Goal: Information Seeking & Learning: Learn about a topic

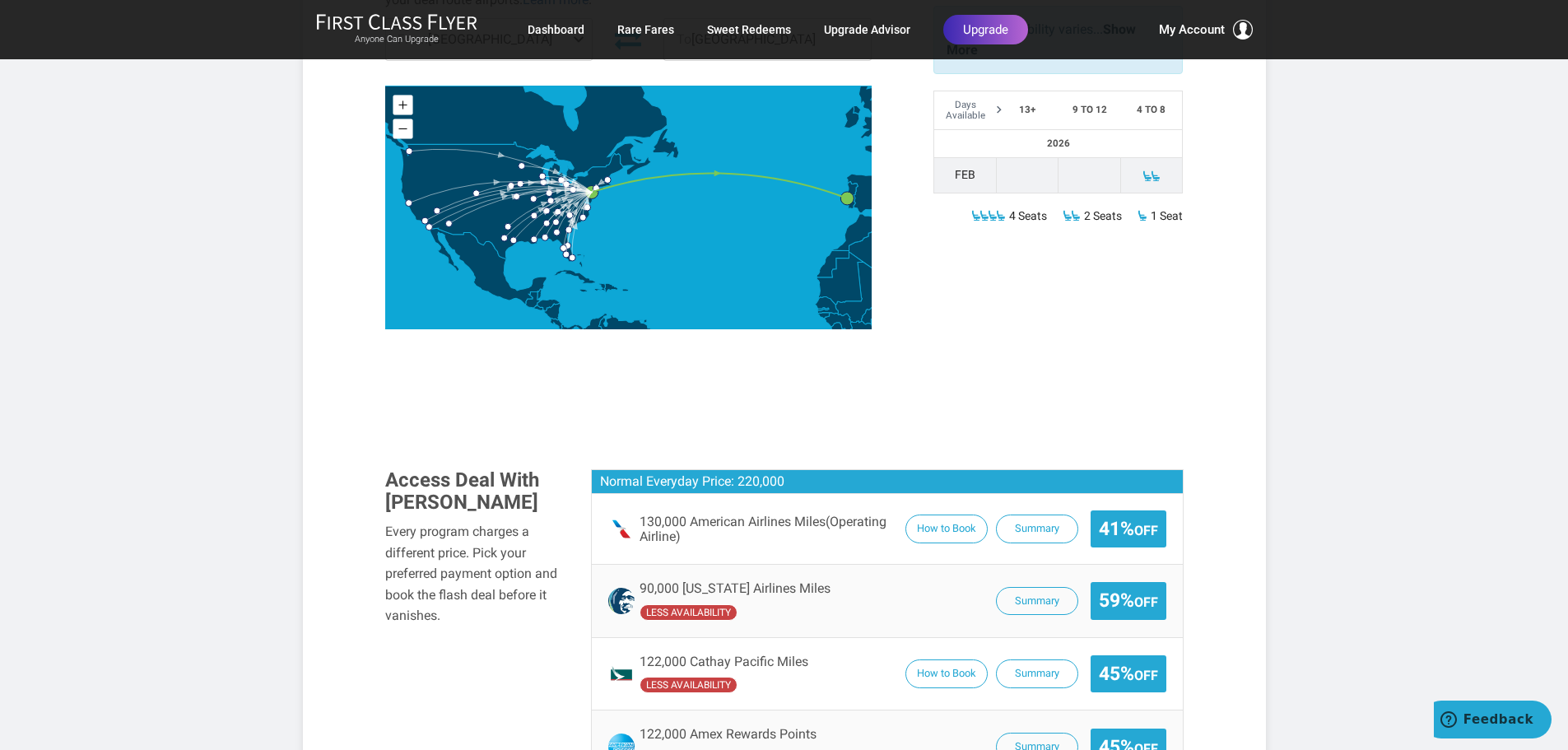
scroll to position [642, 0]
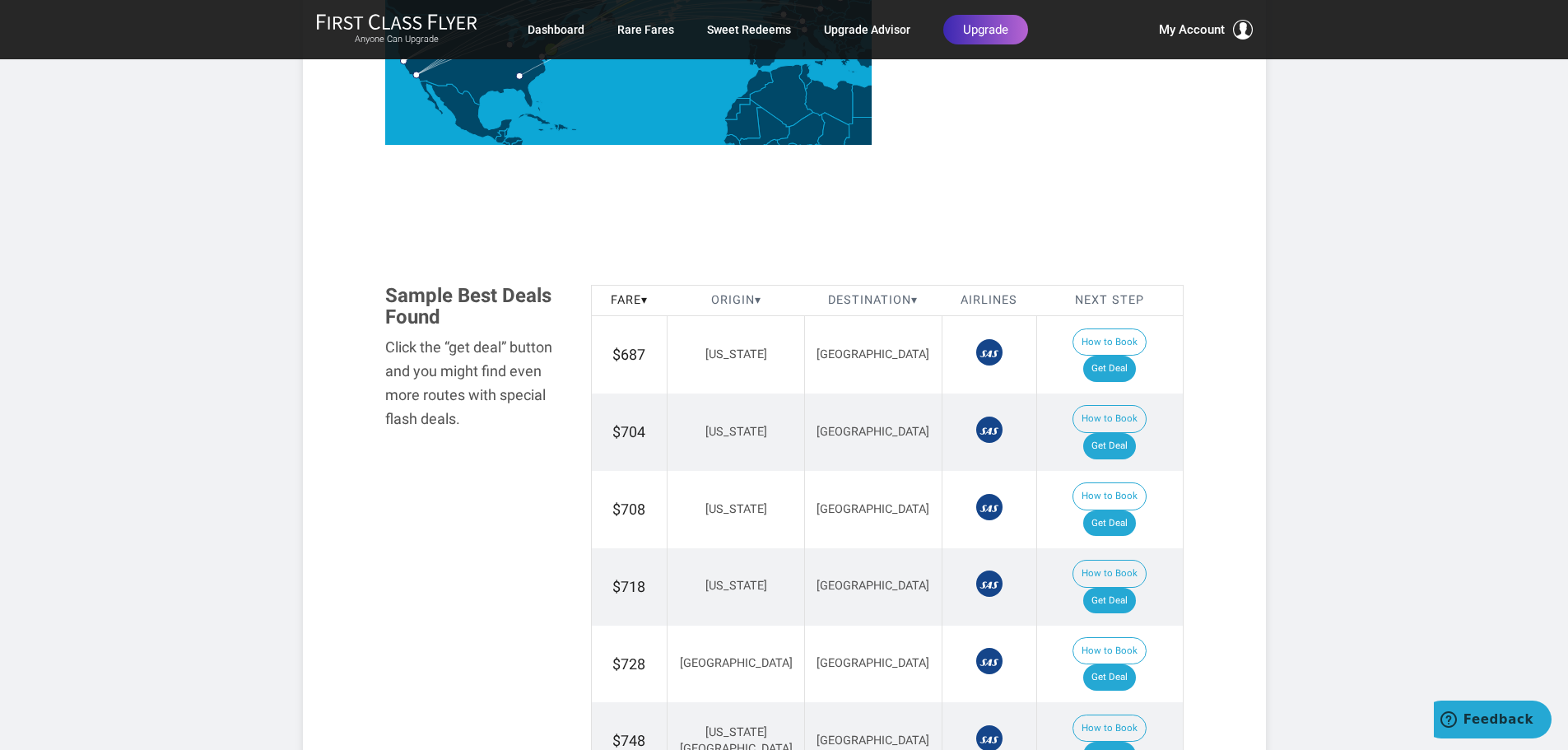
scroll to position [806, 0]
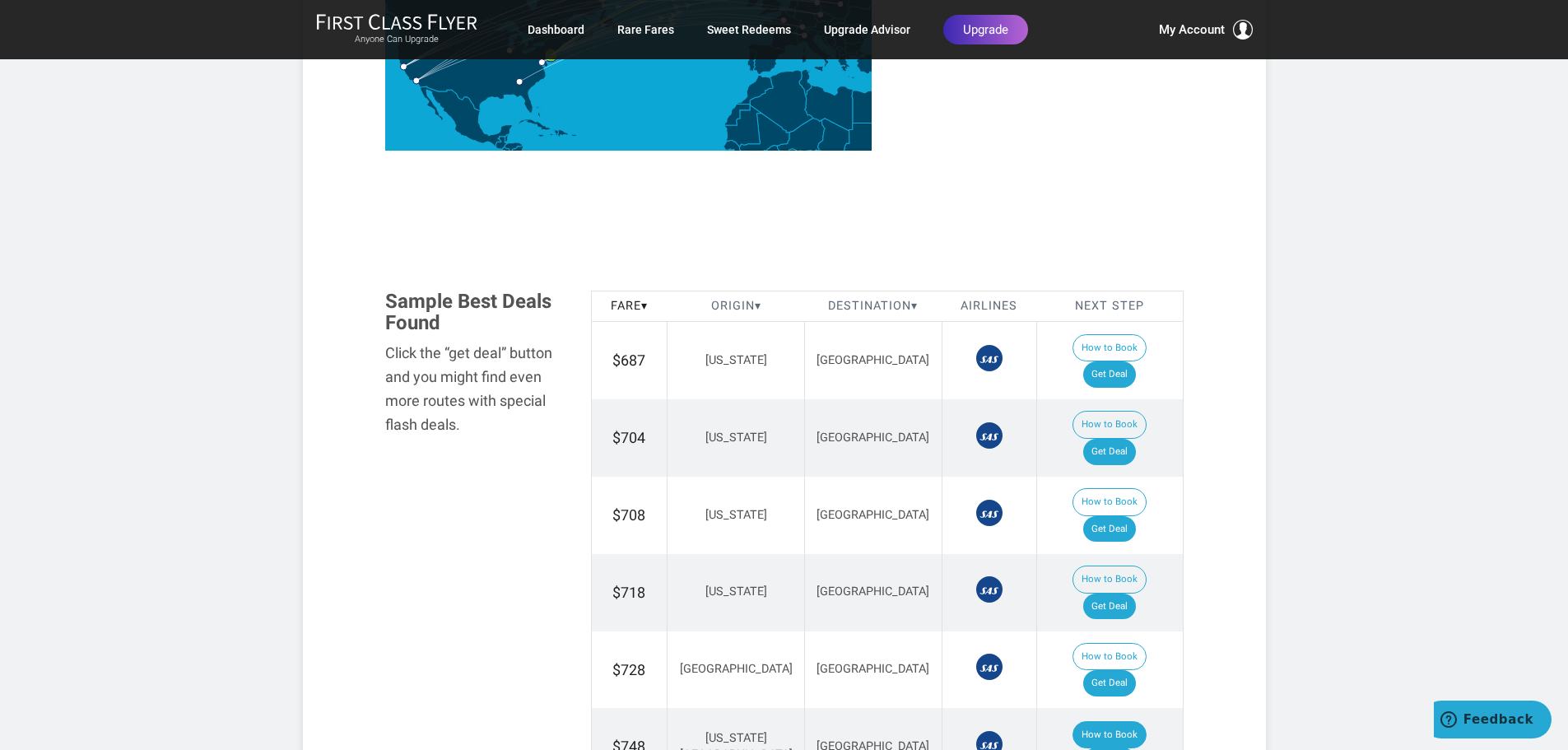
click at [1076, 721] on button "How to Book" at bounding box center [1109, 735] width 74 height 28
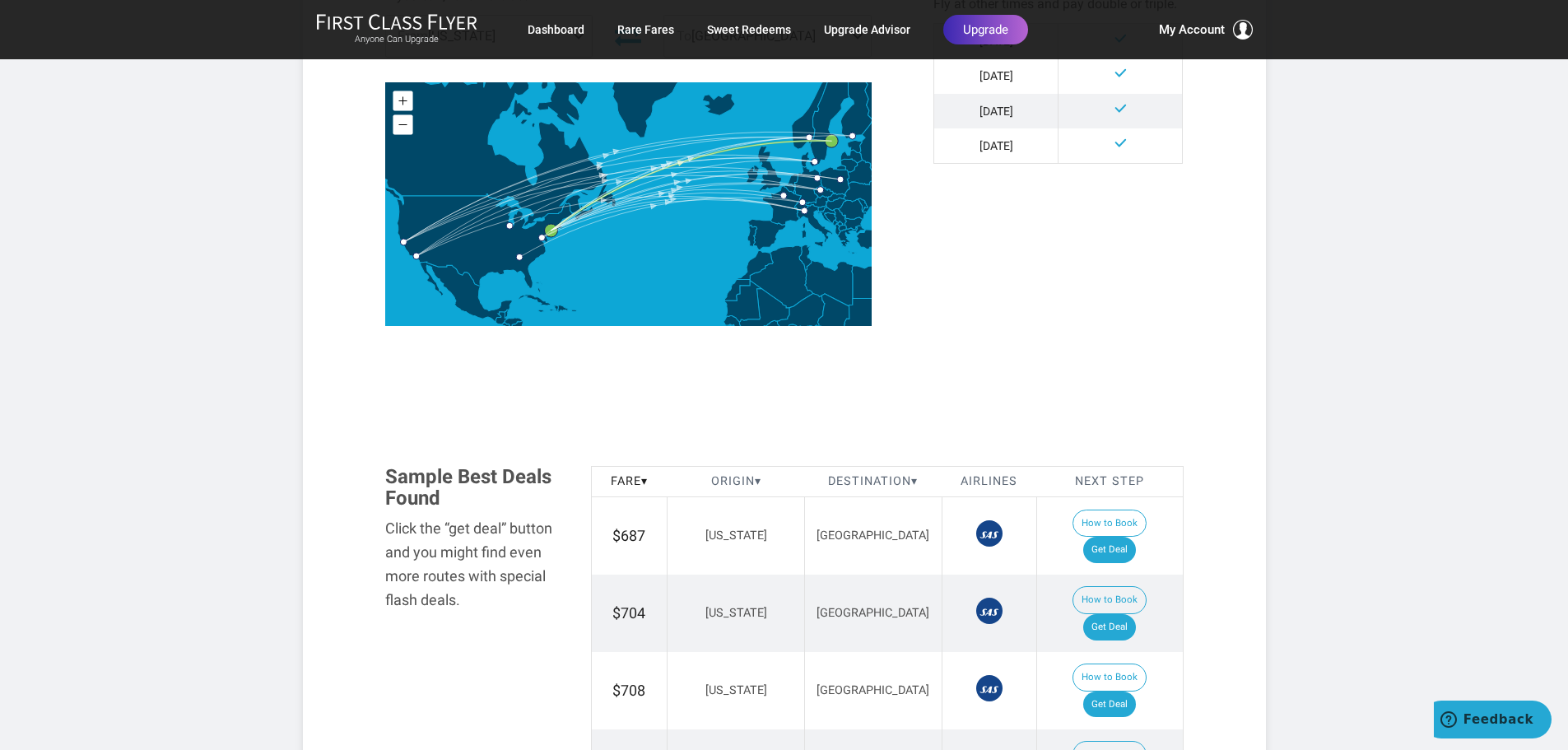
scroll to position [615, 0]
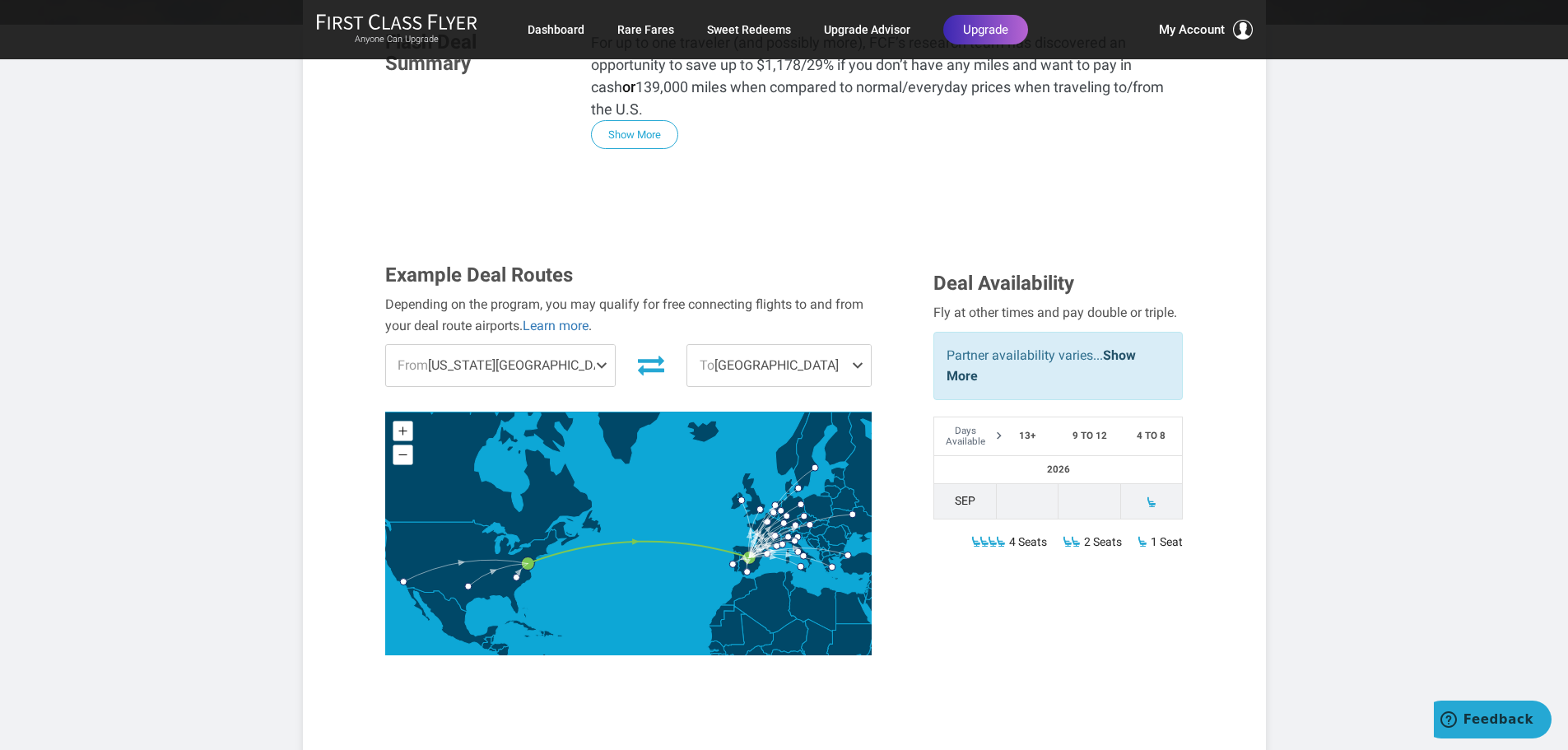
scroll to position [404, 0]
